Goal: Find contact information: Find contact information

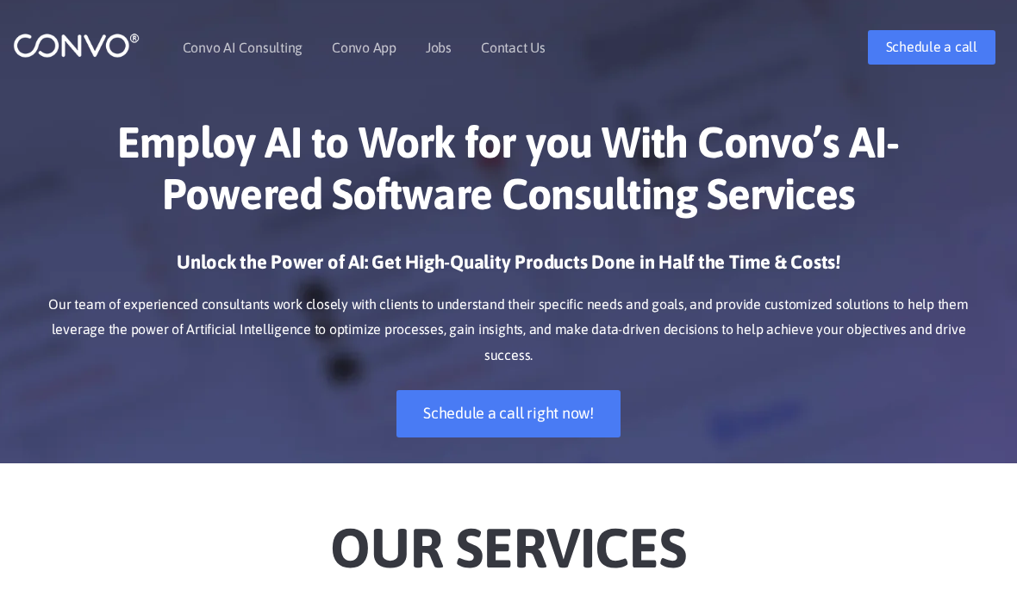
click at [515, 53] on link "Contact Us" at bounding box center [513, 48] width 65 height 14
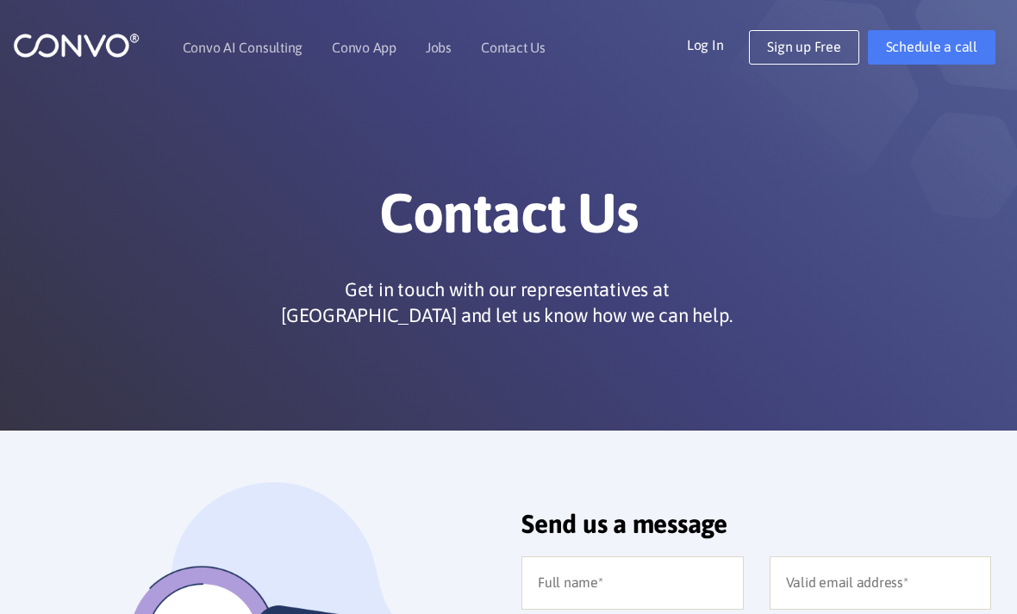
click at [450, 45] on link "Jobs" at bounding box center [439, 48] width 26 height 14
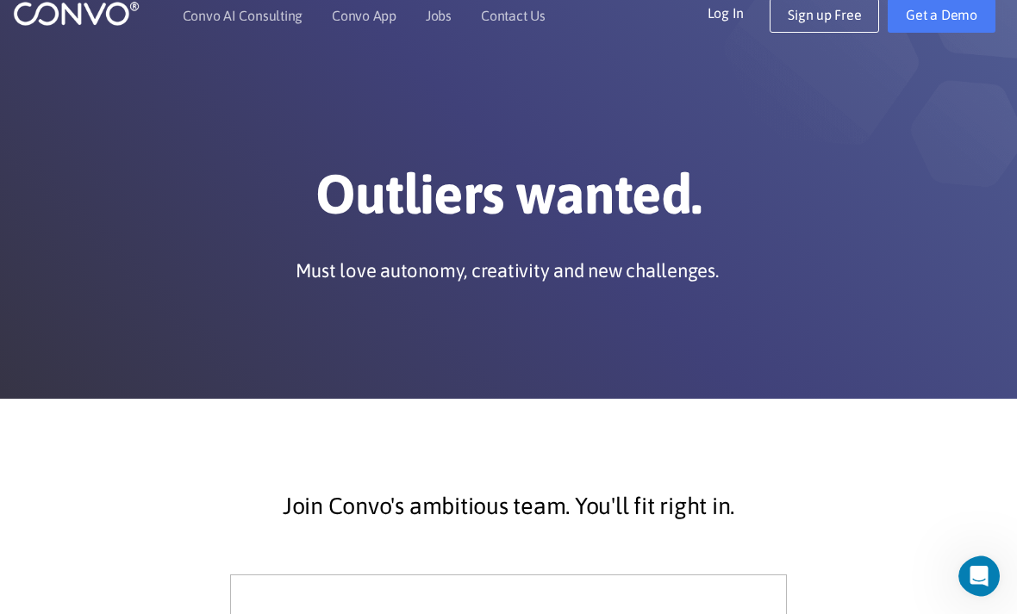
scroll to position [34, 0]
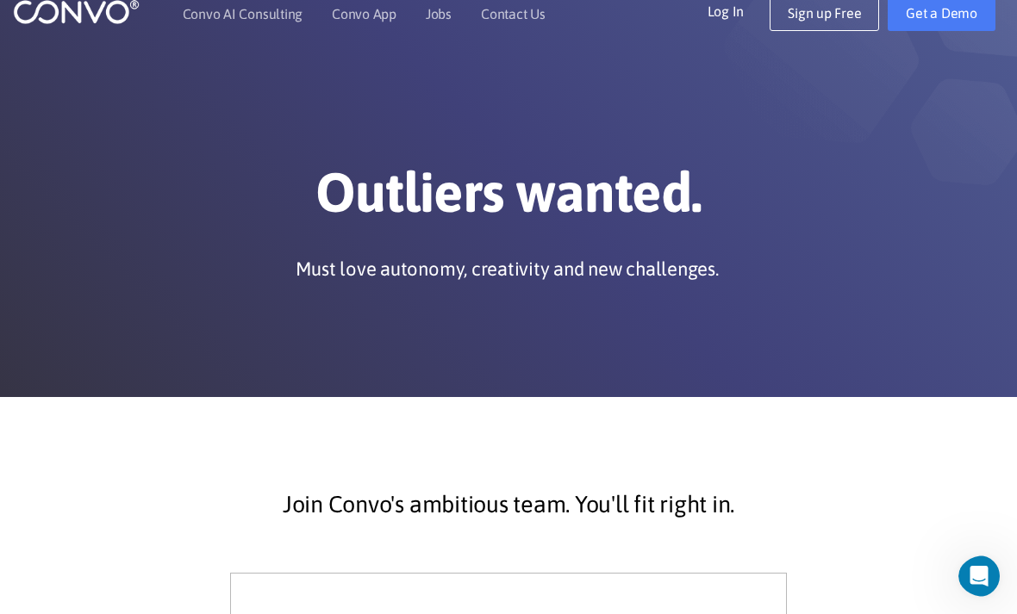
click at [527, 15] on link "Contact Us" at bounding box center [513, 14] width 65 height 14
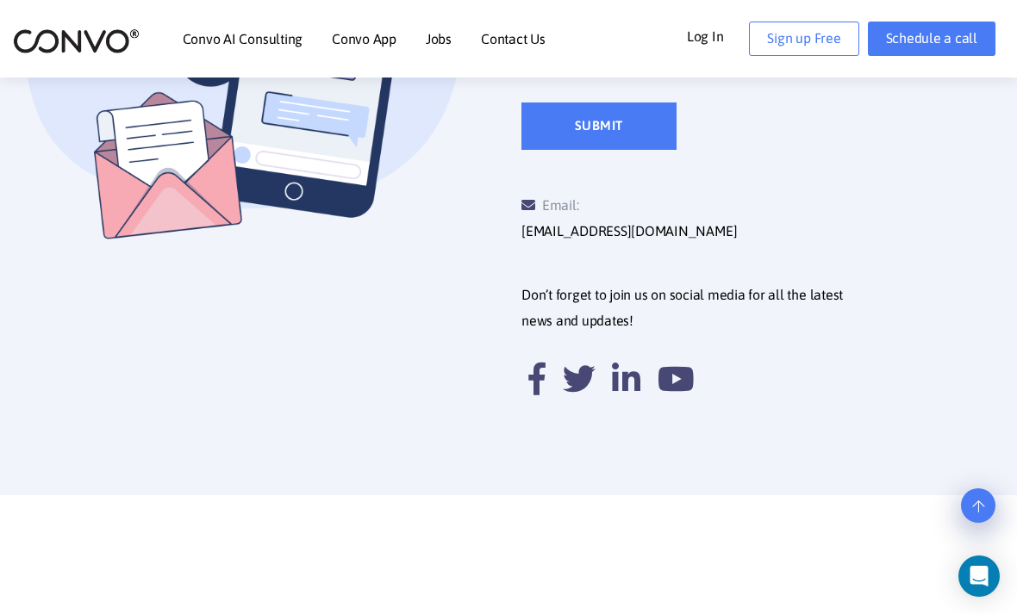
scroll to position [706, 0]
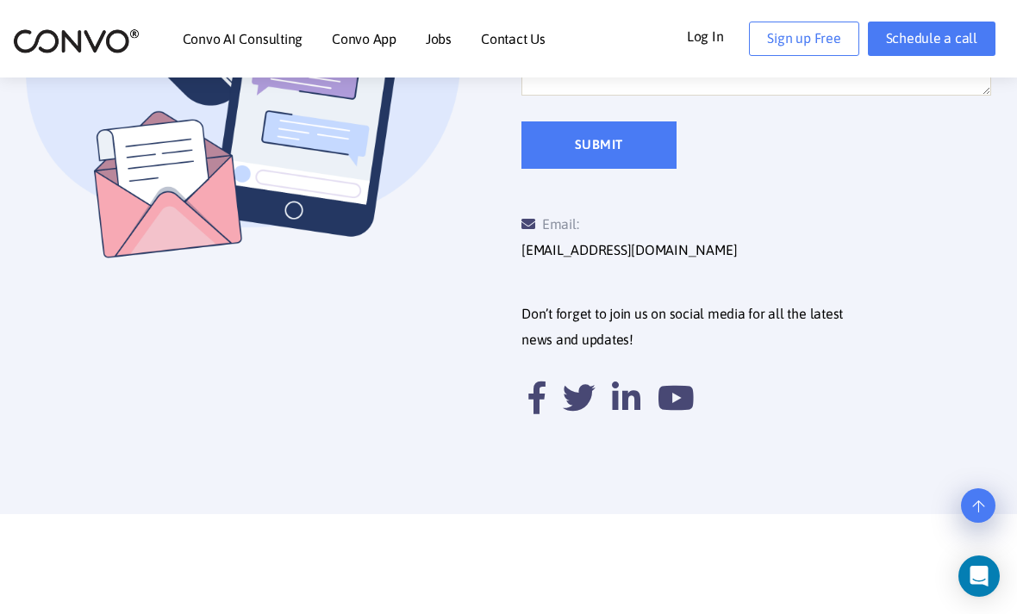
click at [659, 238] on link "[EMAIL_ADDRESS][DOMAIN_NAME]" at bounding box center [628, 251] width 215 height 26
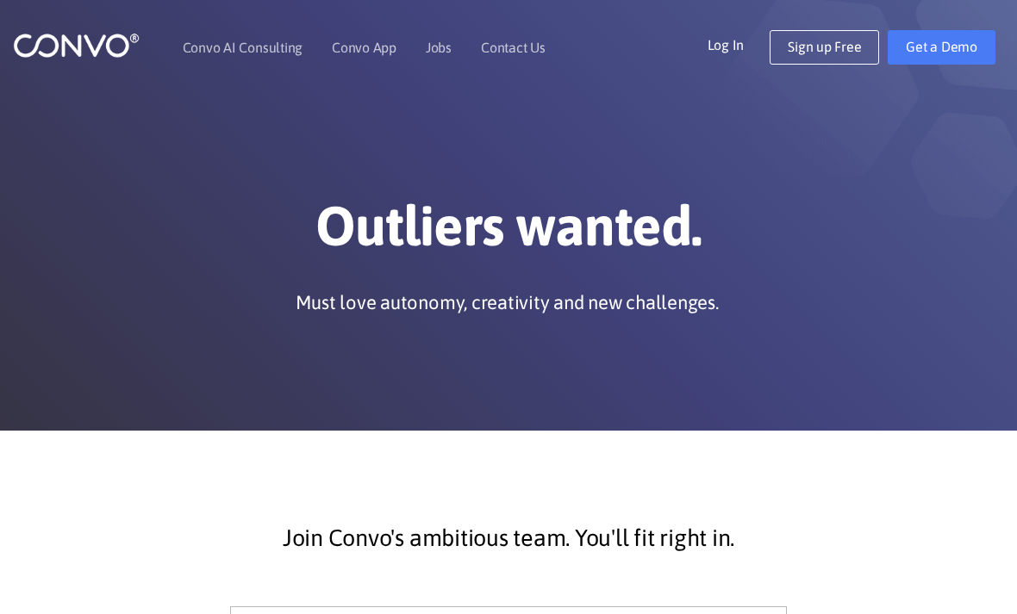
scroll to position [34, 0]
